Goal: Information Seeking & Learning: Check status

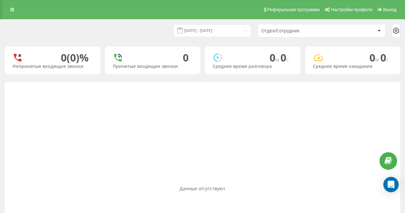
click at [124, 35] on div "[DATE] - [DATE] Отдел/Сотрудник" at bounding box center [202, 30] width 395 height 13
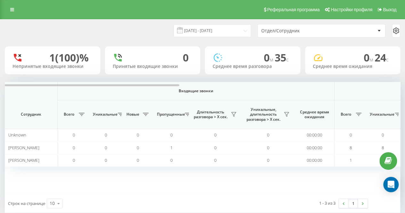
click at [157, 32] on div "[DATE] - [DATE] Отдел/Сотрудник" at bounding box center [202, 30] width 395 height 13
click at [163, 29] on div "[DATE] - [DATE] Отдел/Сотрудник" at bounding box center [202, 30] width 395 height 13
click at [106, 23] on div "[DATE] - [DATE] Отдел/Сотрудник" at bounding box center [202, 31] width 404 height 22
click at [117, 27] on div "[DATE] - [DATE] Отдел/Сотрудник" at bounding box center [202, 30] width 395 height 13
click at [139, 29] on div "[DATE] - [DATE] Отдел/Сотрудник" at bounding box center [202, 30] width 395 height 13
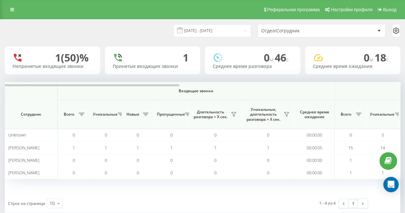
click at [130, 45] on div "22.09.2025 - 22.09.2025 Отдел/Сотрудник 1 (50)% Непринятые входящие звонки 1 Пр…" at bounding box center [202, 116] width 395 height 193
click at [114, 36] on div "[DATE] - [DATE] Отдел/Сотрудник" at bounding box center [202, 30] width 395 height 13
click at [142, 29] on div "[DATE] - [DATE] Отдел/Сотрудник" at bounding box center [202, 30] width 395 height 13
click at [125, 46] on div "22.09.2025 - 22.09.2025 Отдел/Сотрудник 1 (50)% Непринятые входящие звонки 1 Пр…" at bounding box center [202, 116] width 395 height 193
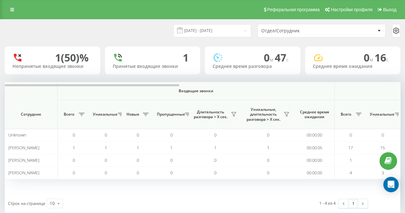
click at [183, 18] on div "Реферальная программа Настройки профиля Выход" at bounding box center [202, 9] width 405 height 19
click at [166, 29] on div "[DATE] - [DATE]" at bounding box center [205, 30] width 94 height 12
click at [168, 31] on div "[DATE] - [DATE]" at bounding box center [205, 30] width 94 height 12
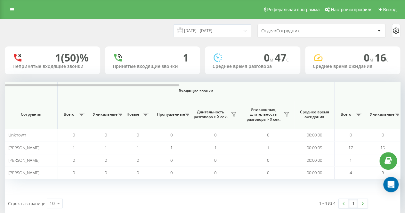
click at [255, 202] on div "1 - 4 из 4 1" at bounding box center [298, 203] width 148 height 19
click at [245, 197] on div "1 - 4 из 4 1" at bounding box center [298, 203] width 148 height 19
click at [168, 32] on div "[DATE] - [DATE]" at bounding box center [205, 30] width 94 height 12
click at [121, 35] on div "[DATE] - [DATE] Отдел/Сотрудник" at bounding box center [202, 30] width 395 height 13
click at [166, 29] on div "[DATE] - [DATE]" at bounding box center [205, 30] width 94 height 12
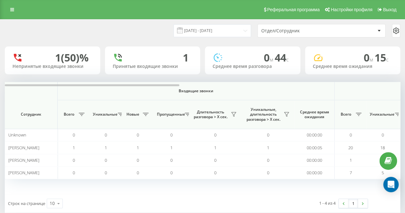
click at [149, 11] on div "Реферальная программа Настройки профиля Выход" at bounding box center [202, 9] width 405 height 19
click at [125, 25] on div "[DATE] - [DATE] Отдел/Сотрудник" at bounding box center [202, 30] width 395 height 13
click at [147, 22] on div "[DATE] - [DATE] Отдел/Сотрудник" at bounding box center [202, 31] width 404 height 22
click at [159, 31] on div "[DATE] - [DATE] Отдел/Сотрудник" at bounding box center [202, 30] width 395 height 13
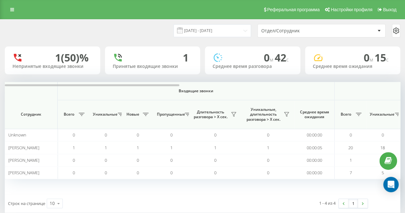
click at [165, 44] on div "[DATE] - [DATE] Отдел/Сотрудник 1 (50)% Непринятые входящие звонки 1 Принятые в…" at bounding box center [202, 116] width 395 height 193
click at [149, 34] on div "[DATE] - [DATE] Отдел/Сотрудник" at bounding box center [202, 30] width 395 height 13
